Goal: Navigation & Orientation: Find specific page/section

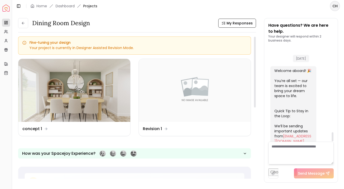
scroll to position [885, 0]
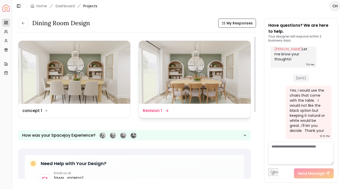
click at [184, 96] on img at bounding box center [195, 72] width 112 height 63
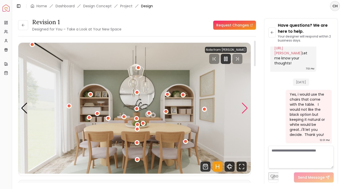
click at [245, 109] on div "Next slide" at bounding box center [244, 108] width 7 height 11
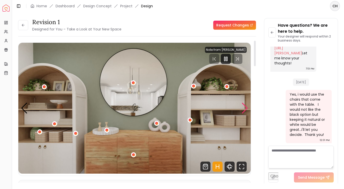
click at [245, 109] on div "Next slide" at bounding box center [244, 108] width 7 height 11
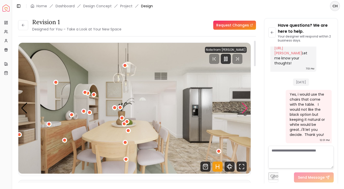
click at [245, 109] on div "Next slide" at bounding box center [244, 108] width 7 height 11
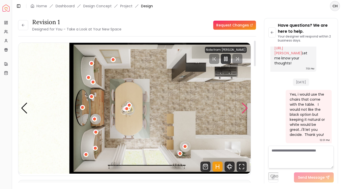
click at [245, 109] on div "Next slide" at bounding box center [244, 108] width 7 height 11
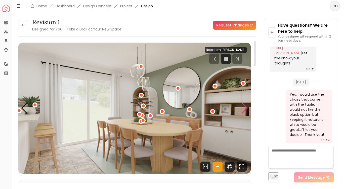
click at [246, 109] on div "Next slide" at bounding box center [244, 108] width 7 height 11
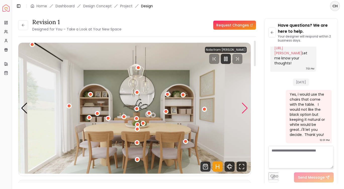
click at [246, 109] on div "Next slide" at bounding box center [244, 108] width 7 height 11
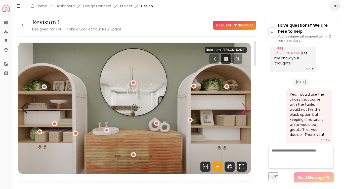
click at [246, 109] on div "Next slide" at bounding box center [244, 108] width 7 height 11
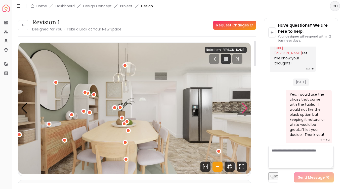
click at [246, 109] on div "Next slide" at bounding box center [244, 108] width 7 height 11
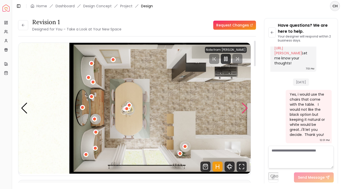
click at [246, 109] on div "Next slide" at bounding box center [244, 108] width 7 height 11
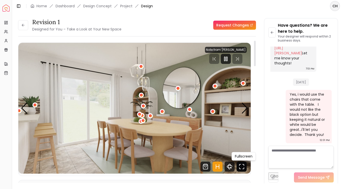
click at [244, 164] on icon "Fullscreen" at bounding box center [243, 164] width 1 height 1
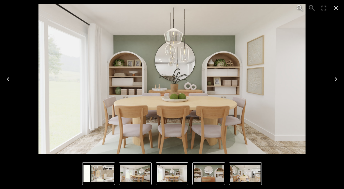
click at [336, 80] on icon "Next" at bounding box center [336, 79] width 3 height 4
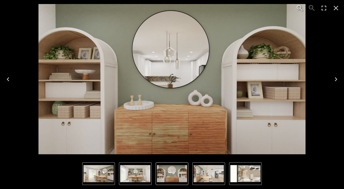
click at [336, 79] on icon "Next" at bounding box center [336, 79] width 8 height 8
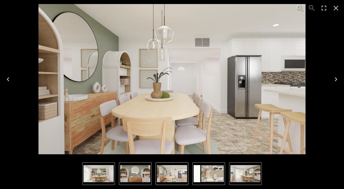
click at [336, 79] on icon "Next" at bounding box center [336, 79] width 8 height 8
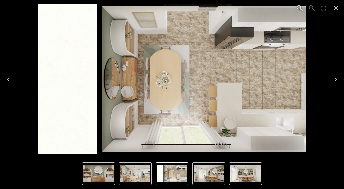
click at [334, 79] on icon "Next" at bounding box center [336, 79] width 8 height 8
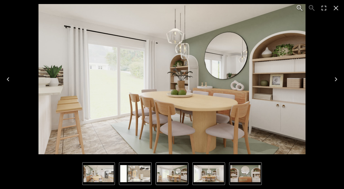
click at [334, 79] on icon "Next" at bounding box center [336, 79] width 8 height 8
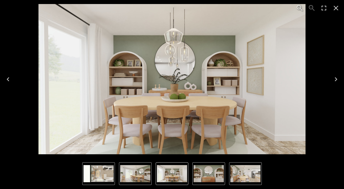
click at [334, 79] on icon "Next" at bounding box center [336, 79] width 8 height 8
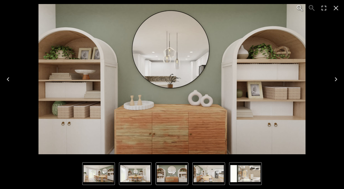
click at [334, 79] on icon "Next" at bounding box center [336, 79] width 8 height 8
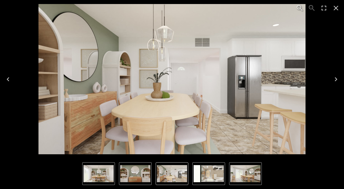
click at [334, 79] on icon "Next" at bounding box center [336, 79] width 8 height 8
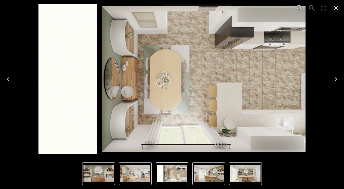
click at [337, 78] on icon "Next" at bounding box center [336, 79] width 8 height 8
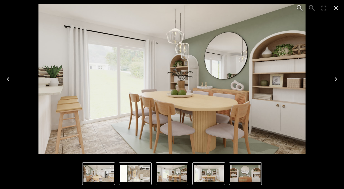
click at [335, 9] on icon "Close" at bounding box center [336, 8] width 5 height 5
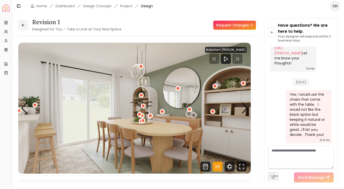
click at [20, 25] on button at bounding box center [23, 25] width 10 height 10
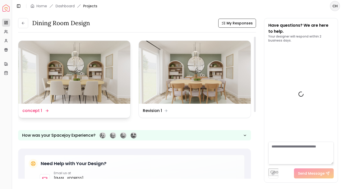
click at [91, 69] on img at bounding box center [74, 72] width 112 height 63
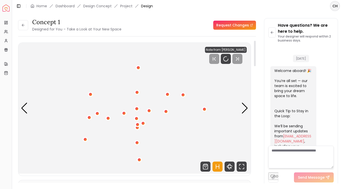
scroll to position [881, 0]
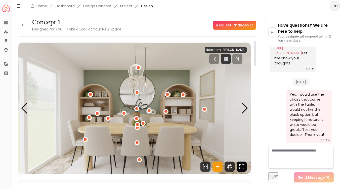
click at [244, 168] on icon "Fullscreen" at bounding box center [243, 167] width 1 height 1
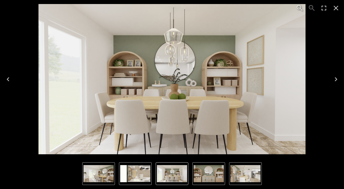
click at [335, 81] on icon "Next" at bounding box center [336, 79] width 3 height 4
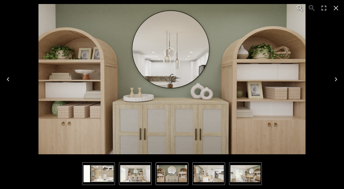
click at [335, 81] on icon "Next" at bounding box center [336, 79] width 3 height 4
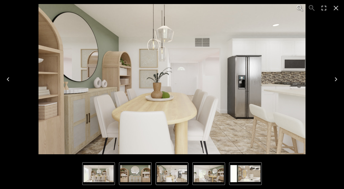
click at [335, 81] on icon "Next" at bounding box center [336, 79] width 3 height 4
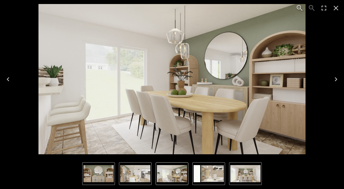
click at [335, 81] on icon "Next" at bounding box center [336, 79] width 3 height 4
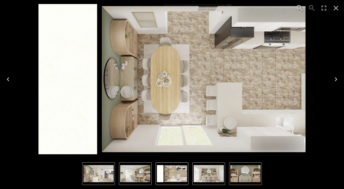
click at [335, 81] on icon "Next" at bounding box center [336, 79] width 3 height 4
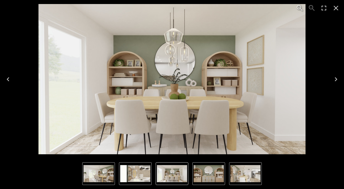
click at [335, 81] on icon "Next" at bounding box center [336, 79] width 3 height 4
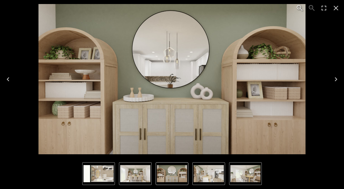
click at [335, 81] on icon "Next" at bounding box center [336, 79] width 3 height 4
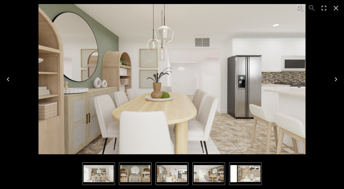
click at [335, 81] on icon "Next" at bounding box center [336, 79] width 3 height 4
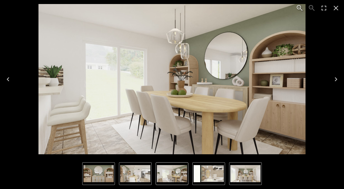
click at [335, 10] on icon "Close" at bounding box center [336, 8] width 8 height 8
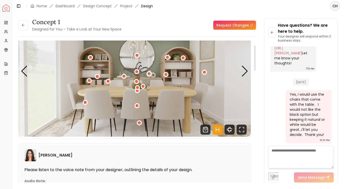
scroll to position [0, 0]
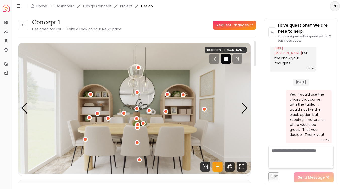
click at [226, 62] on div at bounding box center [226, 59] width 10 height 10
click at [26, 28] on button at bounding box center [23, 25] width 10 height 10
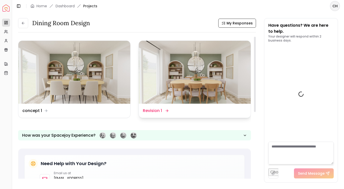
scroll to position [885, 0]
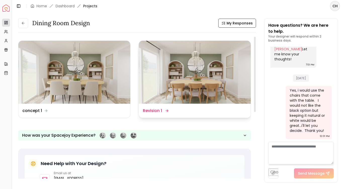
click at [200, 96] on img at bounding box center [195, 72] width 112 height 63
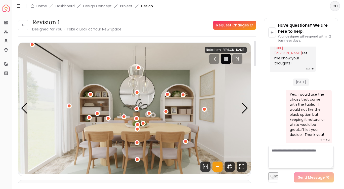
click at [227, 59] on rect "Pause" at bounding box center [226, 59] width 1 height 4
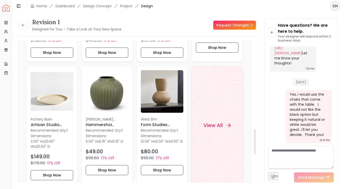
scroll to position [495, 0]
click at [213, 127] on h4 "View All" at bounding box center [212, 124] width 19 height 7
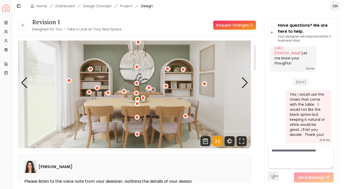
scroll to position [25, 0]
click at [240, 144] on icon "Fullscreen" at bounding box center [239, 142] width 1 height 1
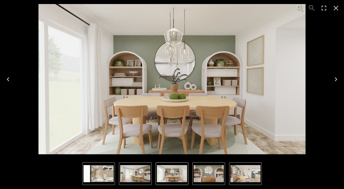
click at [102, 178] on img "4 of 5" at bounding box center [98, 173] width 30 height 17
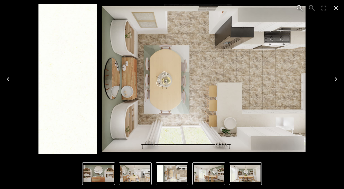
click at [337, 6] on icon "Close" at bounding box center [336, 8] width 8 height 8
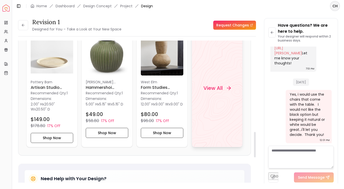
scroll to position [537, 0]
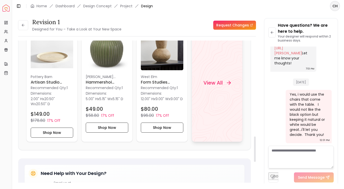
click at [221, 84] on h4 "View All" at bounding box center [212, 82] width 19 height 7
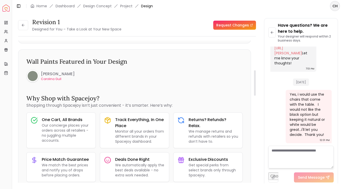
scroll to position [95, 0]
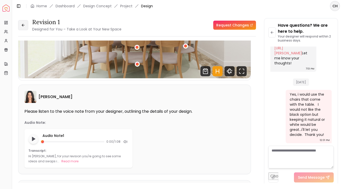
click at [18, 27] on button at bounding box center [23, 25] width 10 height 10
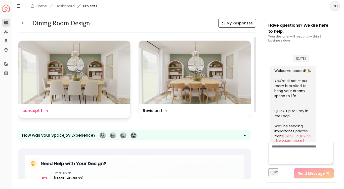
scroll to position [885, 0]
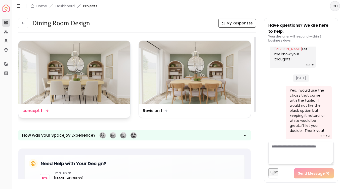
click at [79, 93] on img at bounding box center [74, 72] width 112 height 63
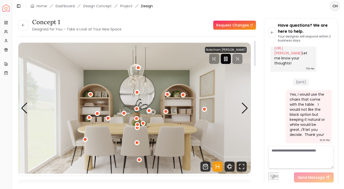
click at [225, 59] on rect "Pause" at bounding box center [224, 59] width 1 height 4
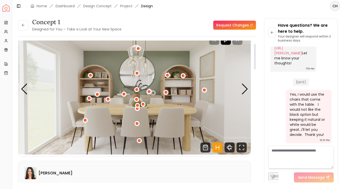
scroll to position [15, 0]
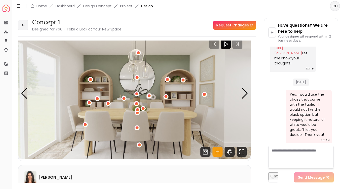
click at [23, 25] on icon at bounding box center [23, 25] width 4 height 4
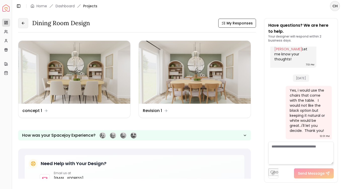
click at [22, 22] on icon at bounding box center [23, 23] width 4 height 4
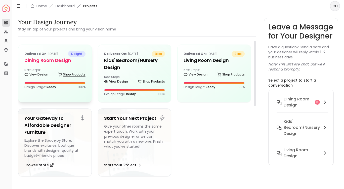
click at [76, 78] on link "Shop Products" at bounding box center [71, 74] width 27 height 7
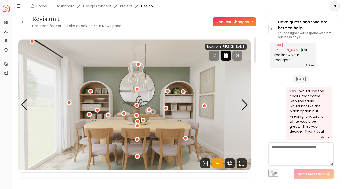
click at [225, 57] on rect "Pause" at bounding box center [224, 56] width 1 height 4
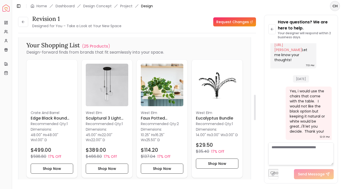
scroll to position [193, 0]
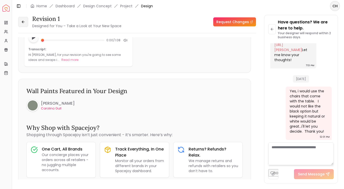
click at [22, 22] on icon at bounding box center [23, 22] width 2 height 0
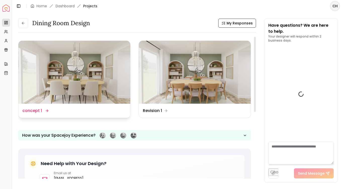
scroll to position [885, 0]
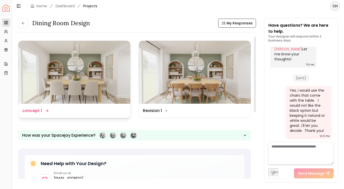
click at [64, 86] on img at bounding box center [74, 72] width 112 height 63
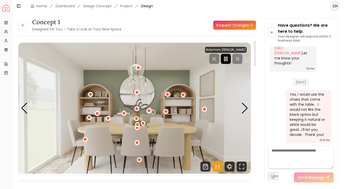
click at [229, 59] on icon "Pause" at bounding box center [226, 59] width 6 height 6
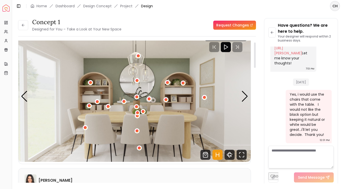
scroll to position [10, 0]
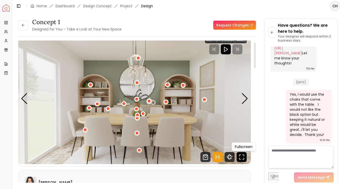
click at [241, 156] on icon "Fullscreen" at bounding box center [241, 157] width 10 height 10
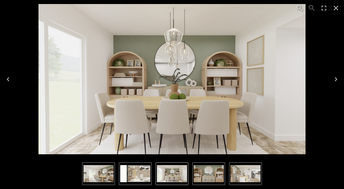
click at [136, 176] on img "5 of 5" at bounding box center [135, 173] width 30 height 17
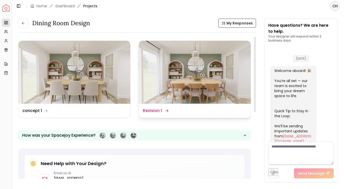
scroll to position [885, 0]
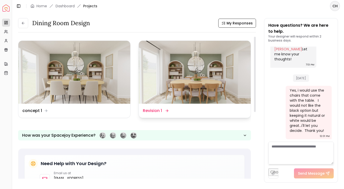
click at [209, 66] on img at bounding box center [195, 72] width 112 height 63
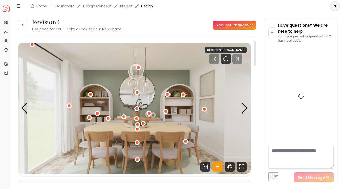
scroll to position [881, 0]
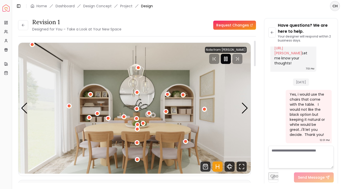
click at [227, 58] on rect "Pause" at bounding box center [226, 59] width 1 height 4
click at [242, 168] on icon "Fullscreen" at bounding box center [241, 166] width 10 height 10
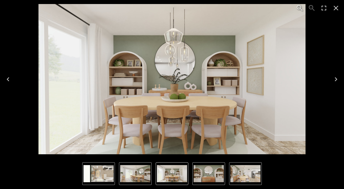
click at [103, 172] on img "4 of 5" at bounding box center [98, 173] width 30 height 17
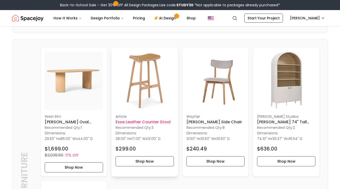
scroll to position [1070, 0]
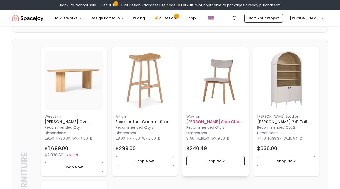
click at [213, 93] on img at bounding box center [215, 80] width 58 height 58
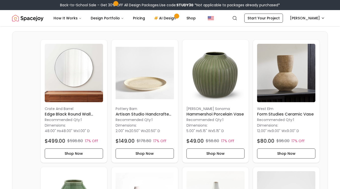
scroll to position [0, 0]
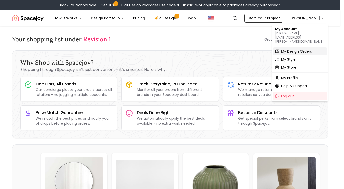
click at [288, 49] on span "My Design Orders" at bounding box center [296, 51] width 31 height 5
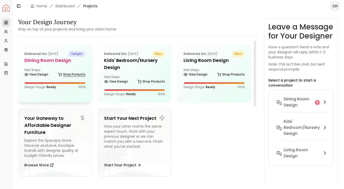
click at [76, 78] on div "Delivered on: [DATE] delight Dining Room design Next Steps: View Design Shop Pr…" at bounding box center [54, 70] width 73 height 50
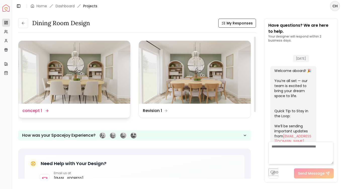
scroll to position [885, 0]
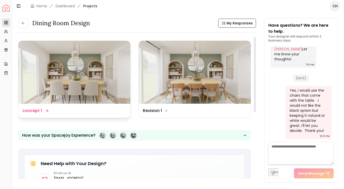
click at [85, 78] on img at bounding box center [74, 72] width 112 height 63
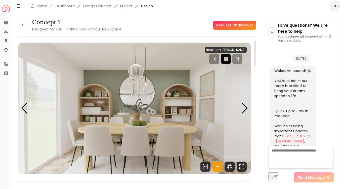
scroll to position [881, 0]
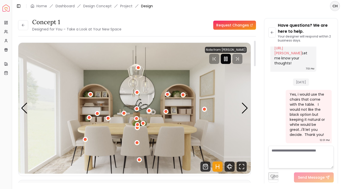
click at [227, 58] on icon "Pause" at bounding box center [226, 59] width 6 height 6
click at [244, 163] on icon "Fullscreen" at bounding box center [241, 166] width 10 height 10
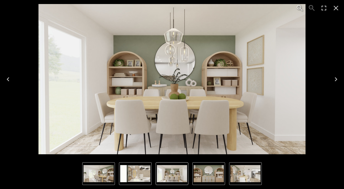
click at [135, 172] on img "5 of 5" at bounding box center [135, 173] width 30 height 17
